Goal: Information Seeking & Learning: Learn about a topic

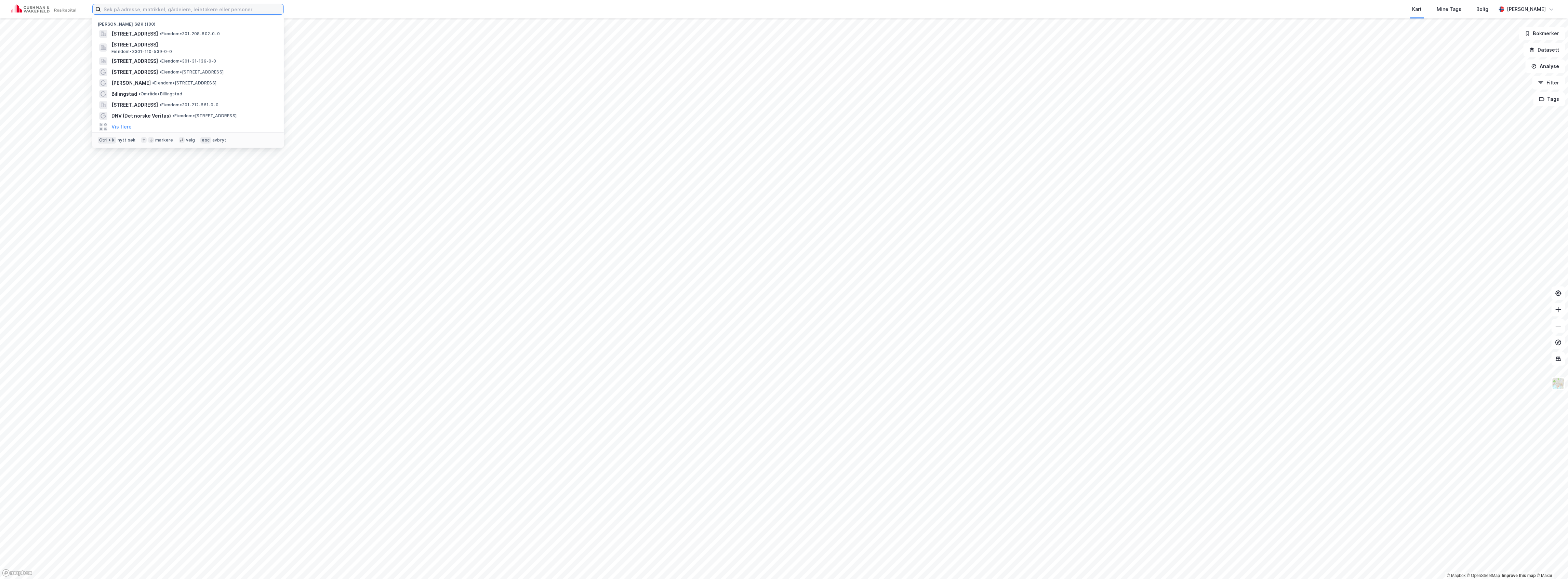
click at [229, 9] on input at bounding box center [192, 9] width 182 height 10
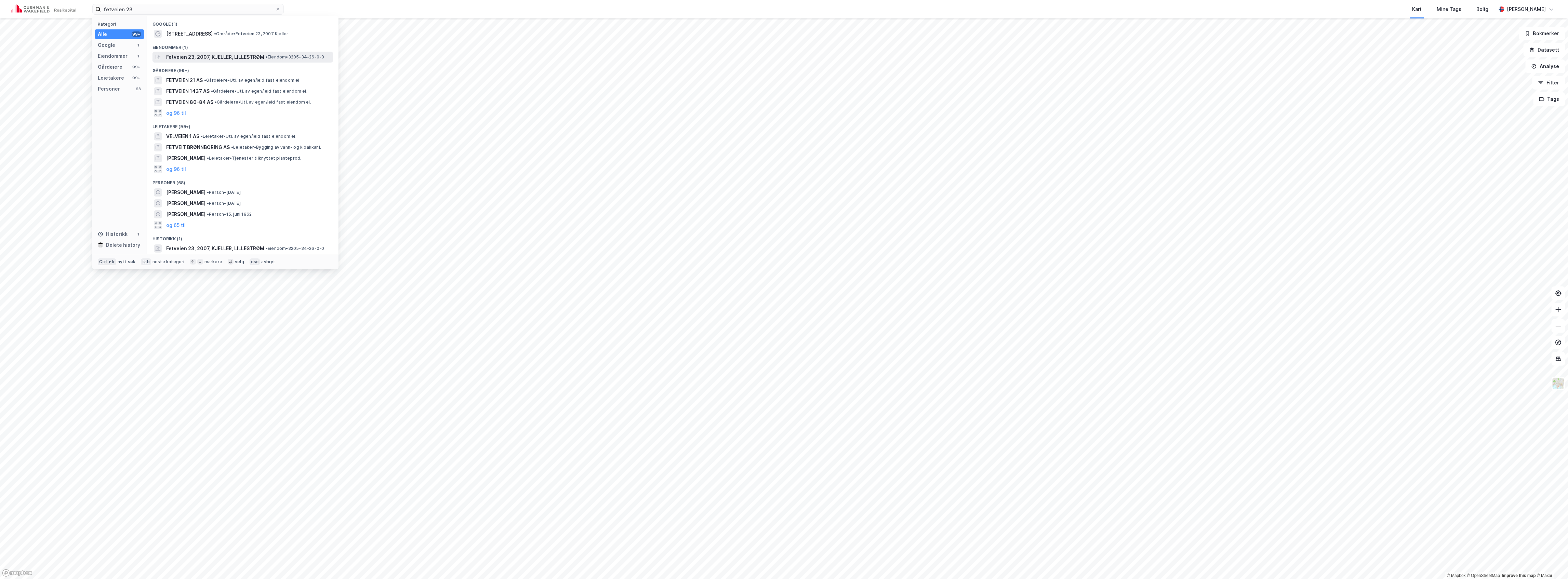
click at [210, 54] on span "Fetveien 23, 2007, KJELLER, LILLESTRØM" at bounding box center [215, 57] width 98 height 9
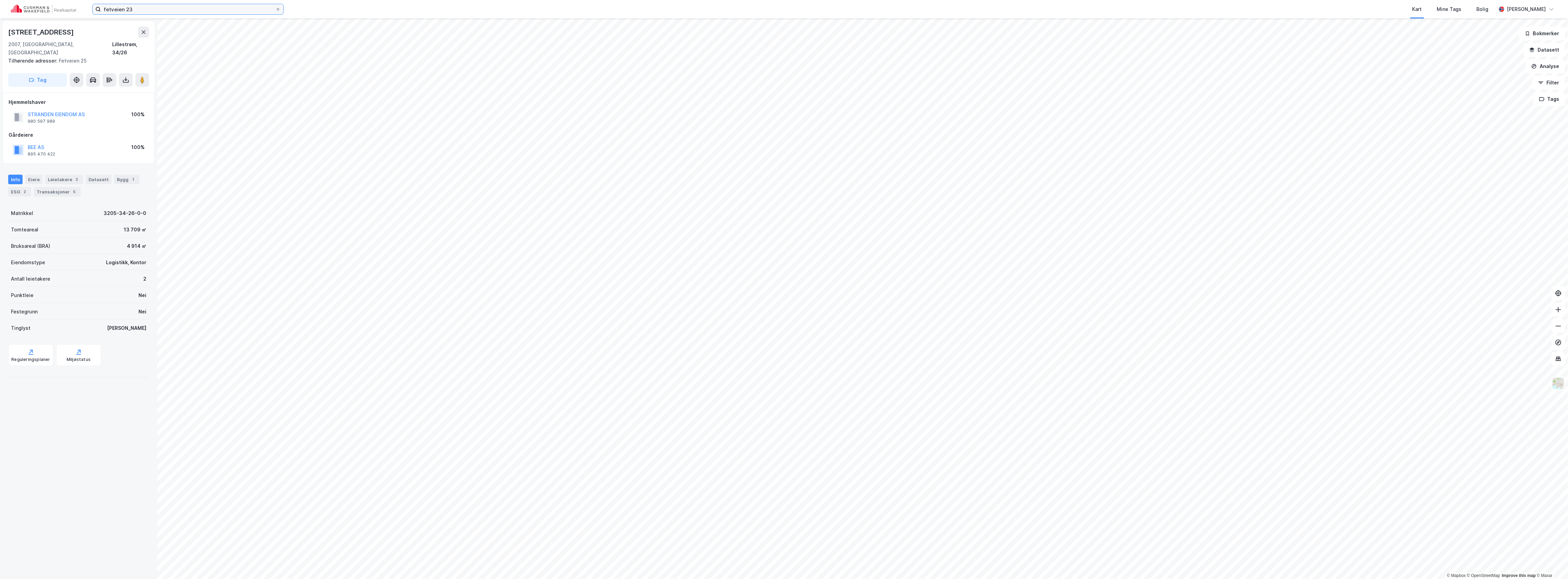
click at [146, 9] on input "fetveien 23" at bounding box center [188, 9] width 175 height 10
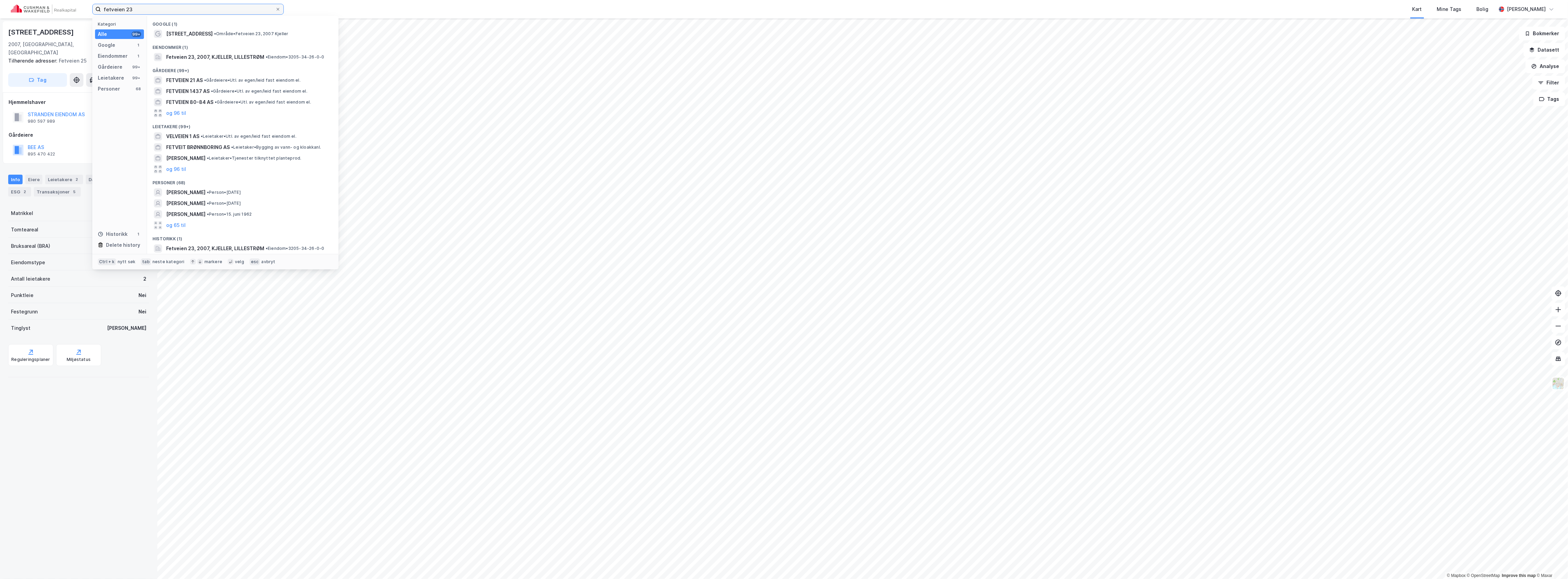
click at [146, 9] on input "fetveien 23" at bounding box center [188, 9] width 175 height 10
type input "billingstad"
click at [197, 35] on span "• Område • [GEOGRAPHIC_DATA]" at bounding box center [215, 34] width 44 height 6
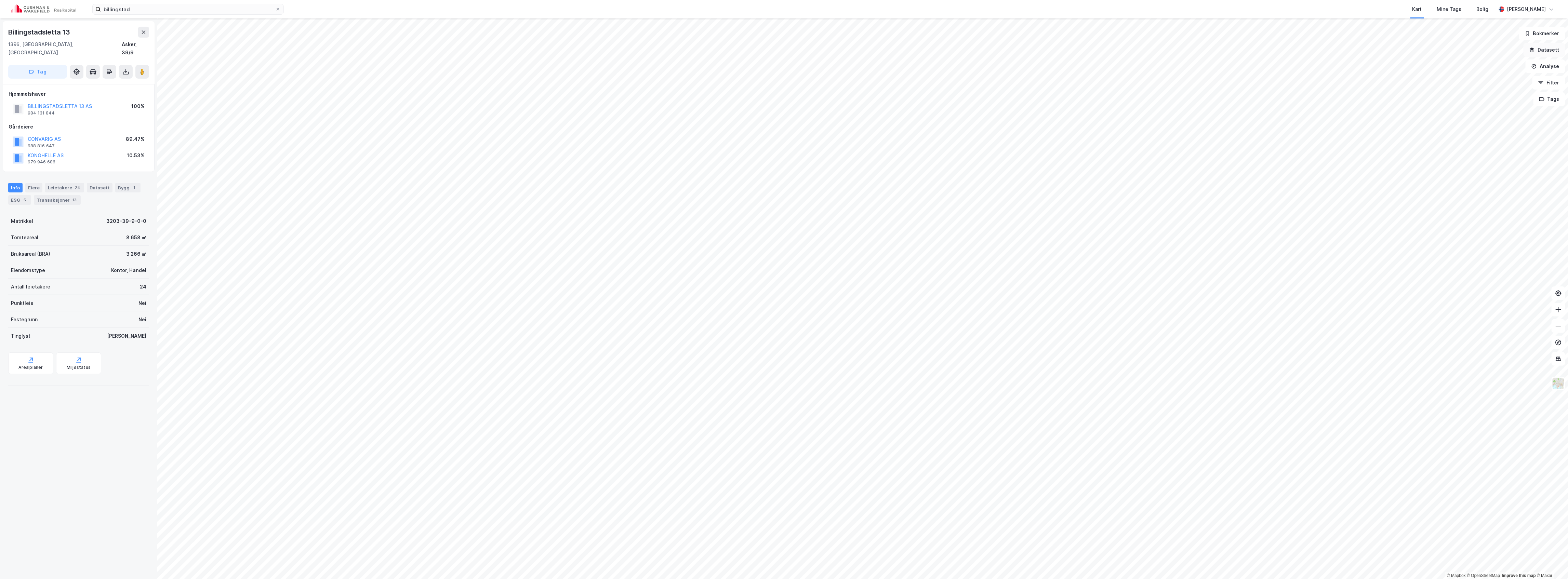
click at [1552, 52] on button "Datasett" at bounding box center [1544, 50] width 42 height 13
click at [1441, 141] on icon at bounding box center [1442, 142] width 6 height 6
click at [1450, 175] on icon at bounding box center [1451, 175] width 6 height 6
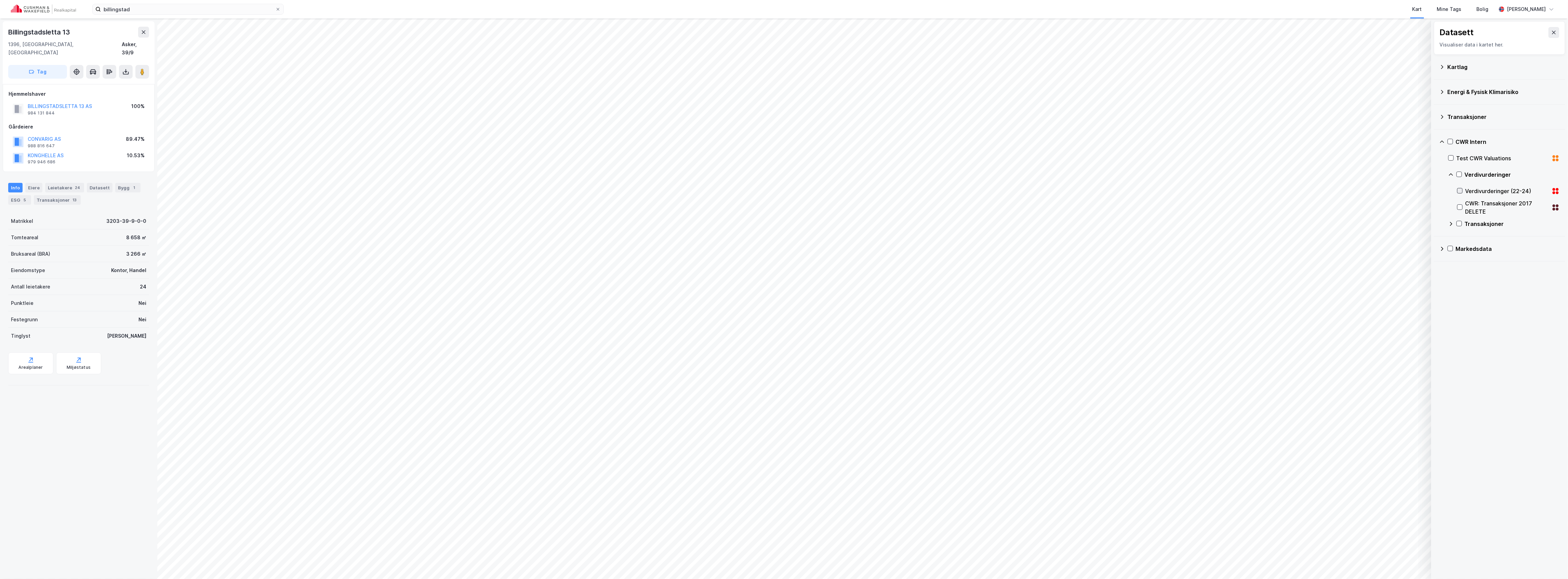
click at [1461, 192] on icon at bounding box center [1459, 190] width 5 height 5
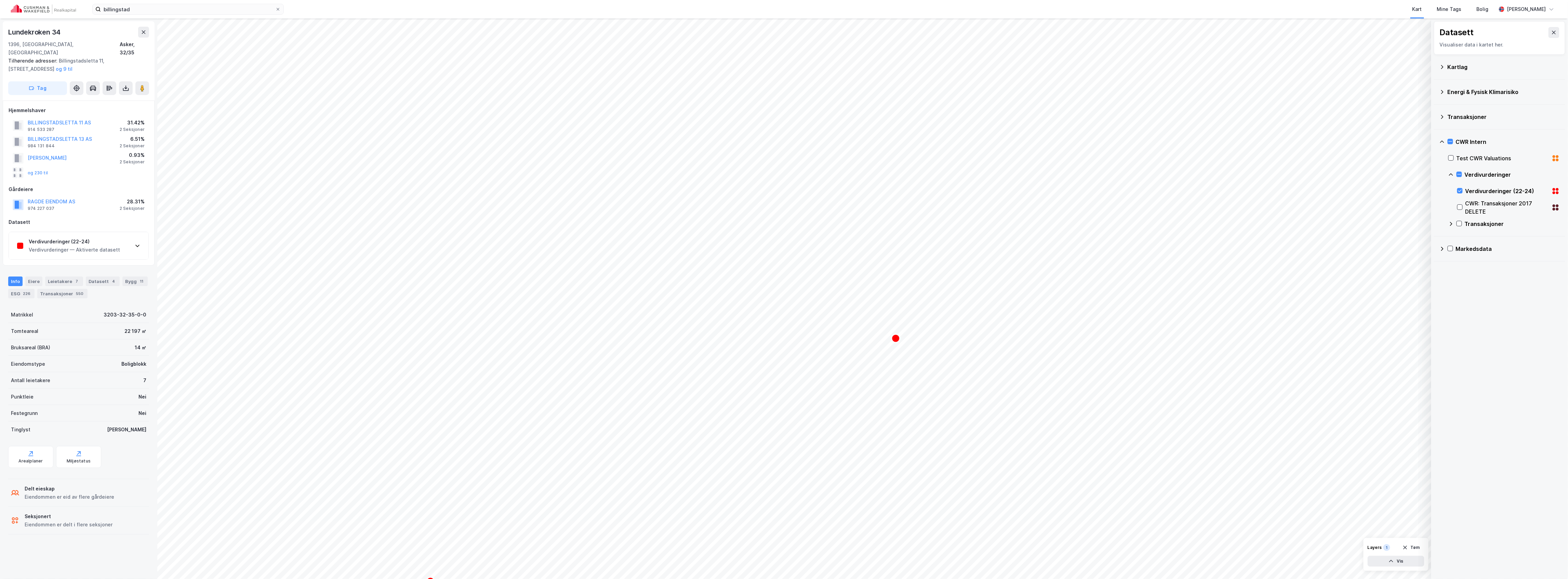
click at [134, 239] on div "Verdivurderinger (22-24) Verdivurderinger — Aktiverte datasett" at bounding box center [78, 245] width 139 height 28
drag, startPoint x: 63, startPoint y: 269, endPoint x: 4, endPoint y: 273, distance: 59.1
click at [4, 273] on div "Hjemmelshaver BILLINGSTADSLETTA 11 AS 914 533 287 31.42% 2 Seksjoner BILLINGSTA…" at bounding box center [78, 236] width 152 height 272
copy div "Billingstadsletta 2"
click at [134, 242] on div "Verdivurderinger (22-24) Verdivurderinger — Aktiverte datasett" at bounding box center [78, 245] width 139 height 28
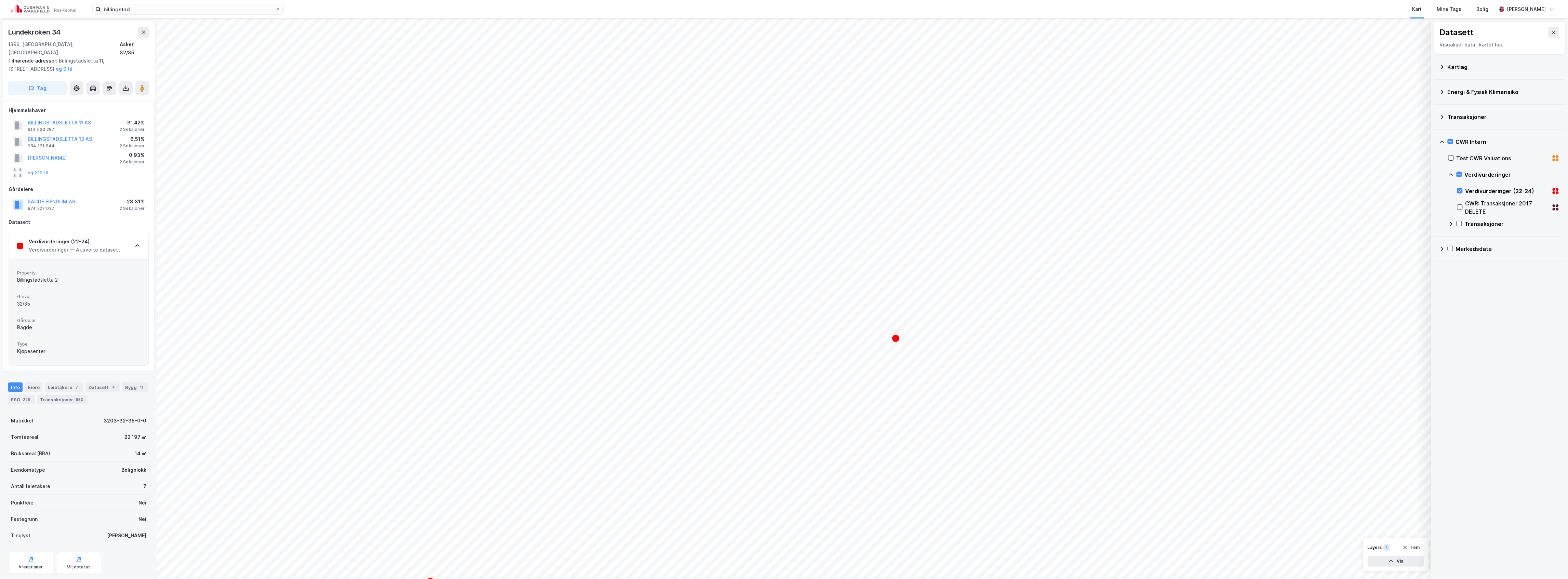
click at [138, 233] on div "Verdivurderinger (22-24) Verdivurderinger — Aktiverte datasett" at bounding box center [78, 245] width 139 height 28
